Goal: Task Accomplishment & Management: Use online tool/utility

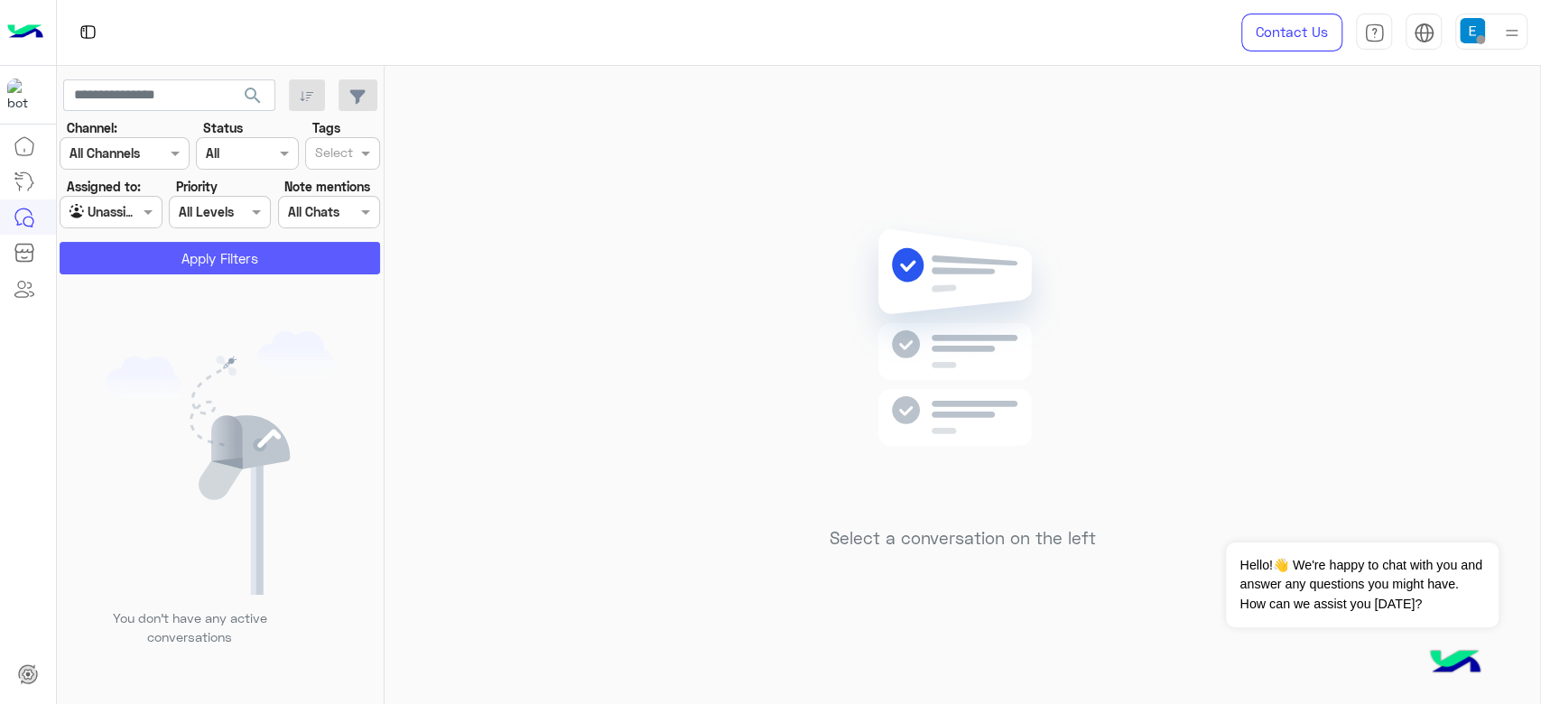
click at [176, 258] on button "Apply Filters" at bounding box center [220, 258] width 320 height 32
click at [161, 247] on div at bounding box center [215, 359] width 316 height 704
click at [119, 209] on div at bounding box center [215, 359] width 316 height 704
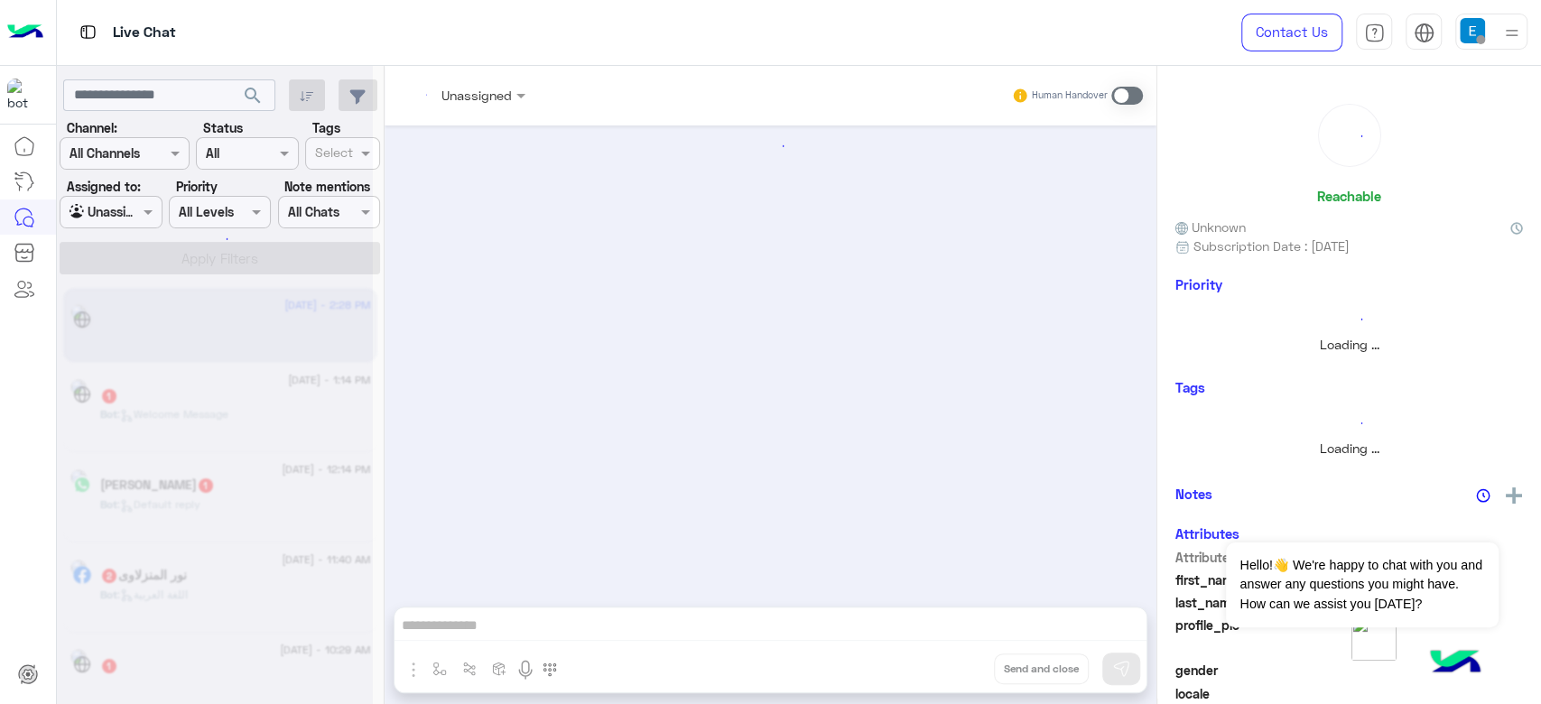
click at [119, 209] on div at bounding box center [215, 359] width 316 height 704
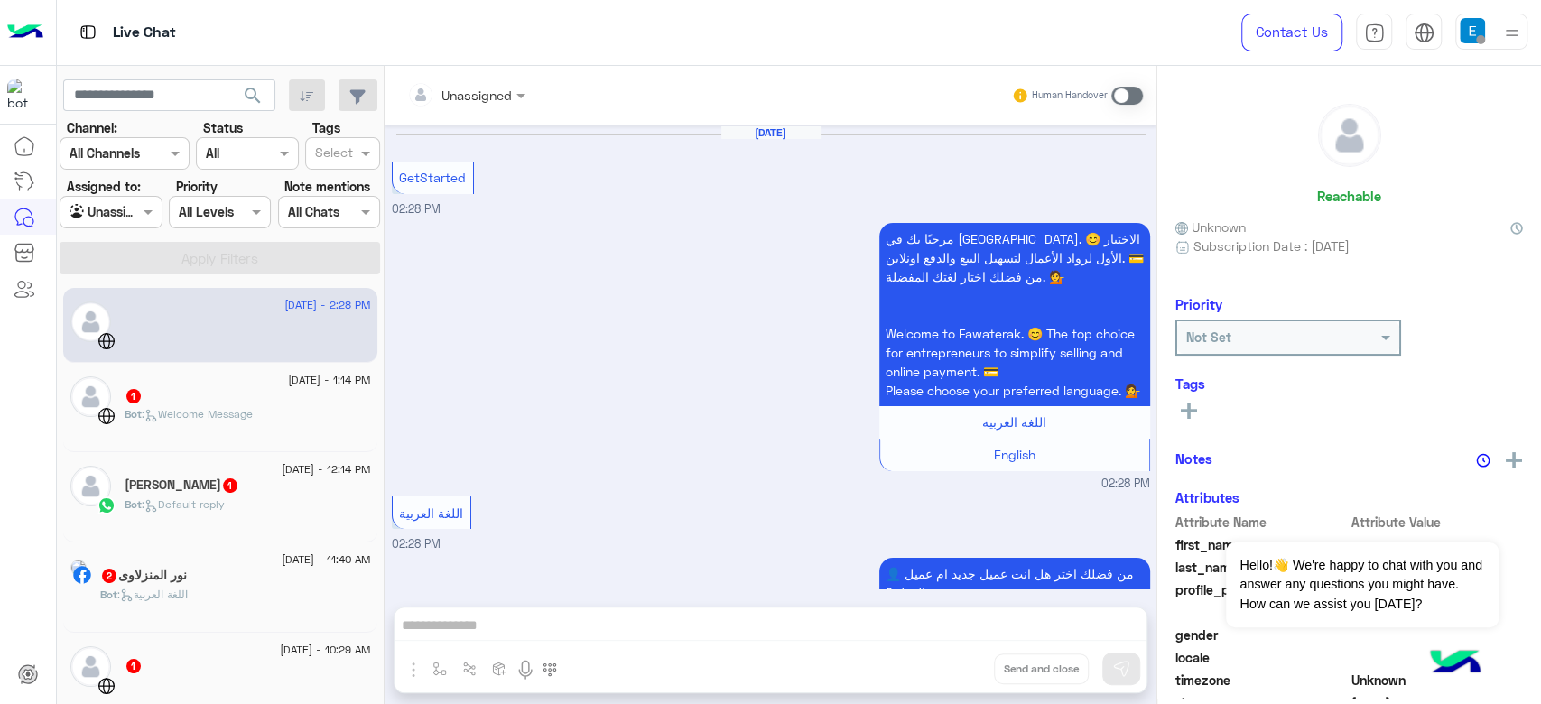
scroll to position [303, 0]
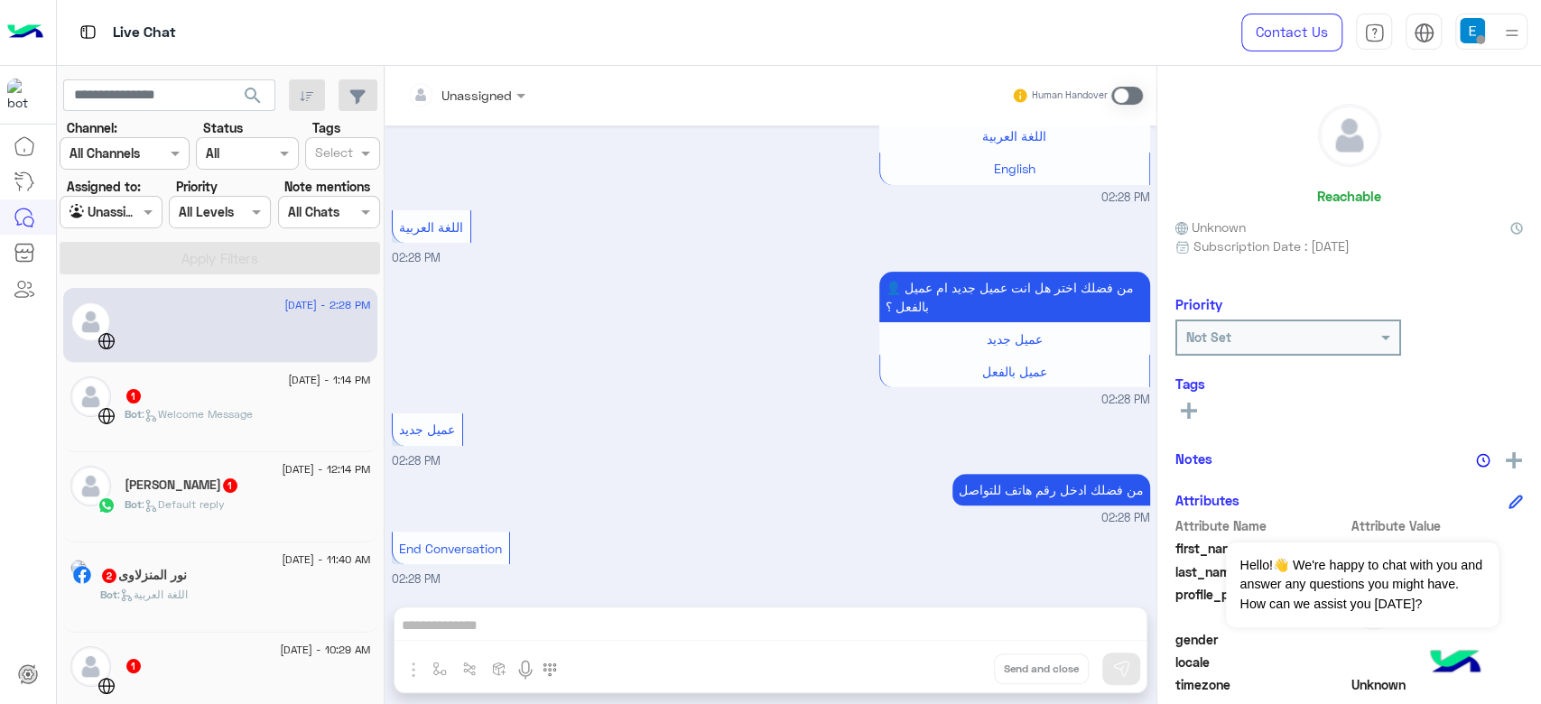
click at [246, 388] on div "1" at bounding box center [248, 397] width 246 height 19
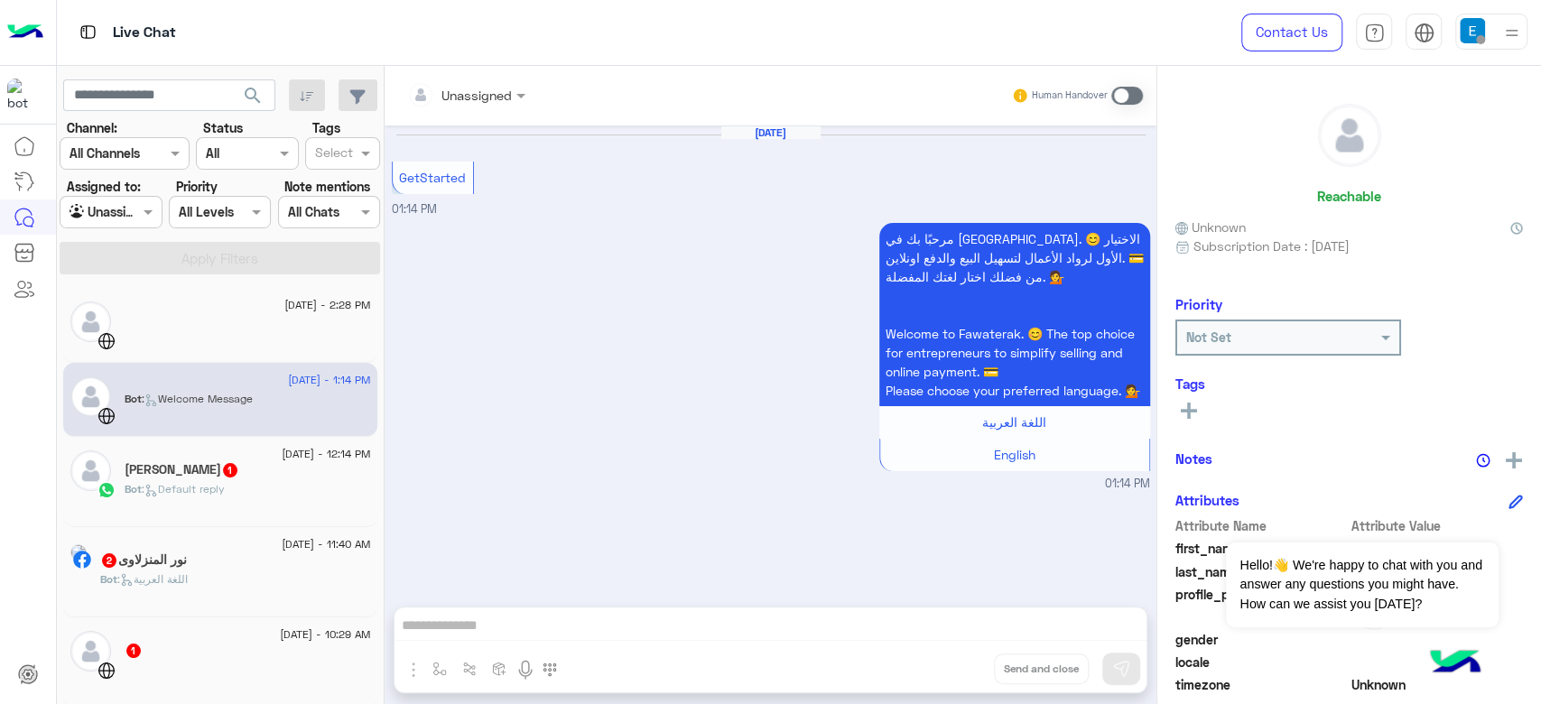
click at [110, 206] on input "text" at bounding box center [91, 212] width 42 height 19
click at [120, 238] on div "All" at bounding box center [112, 247] width 105 height 33
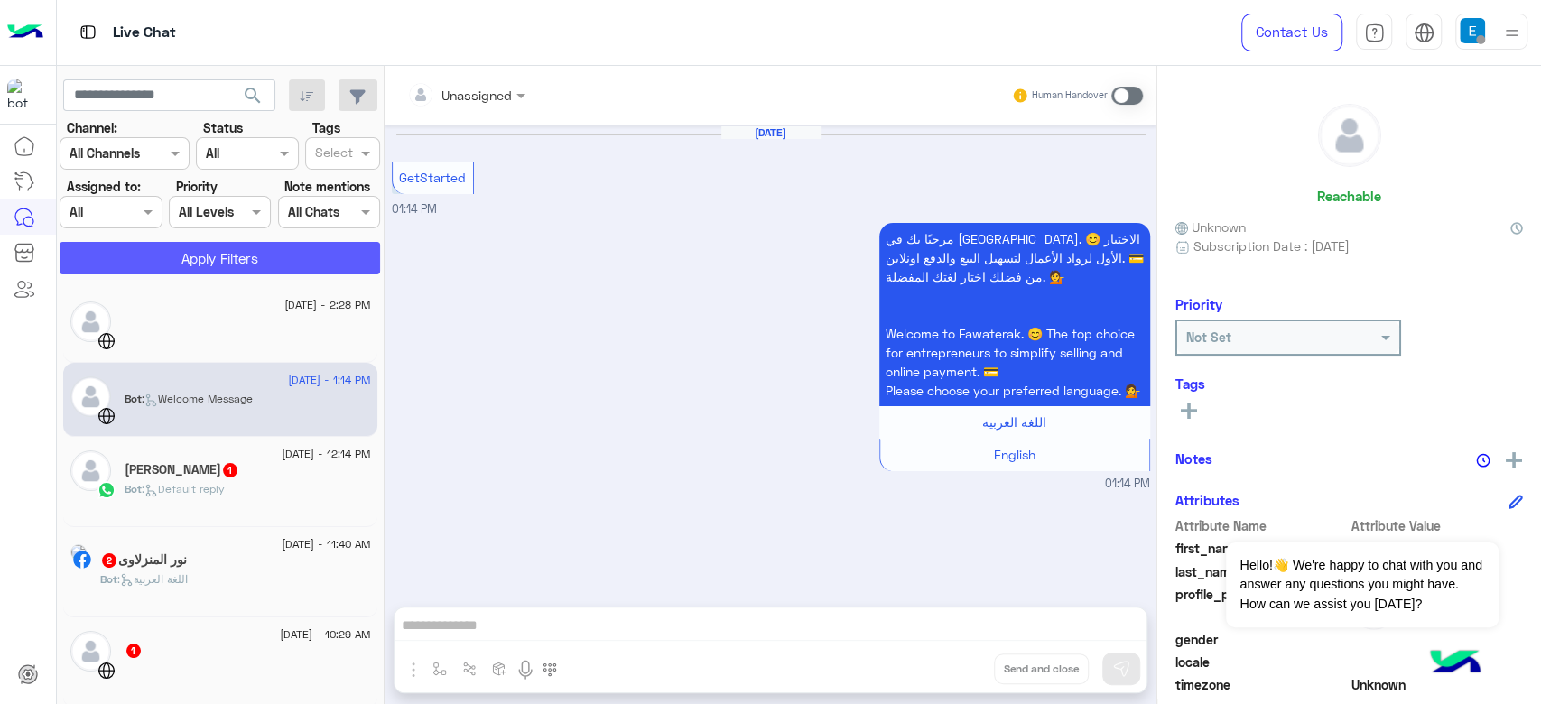
click at [150, 265] on button "Apply Filters" at bounding box center [220, 258] width 320 height 32
